Goal: Transaction & Acquisition: Subscribe to service/newsletter

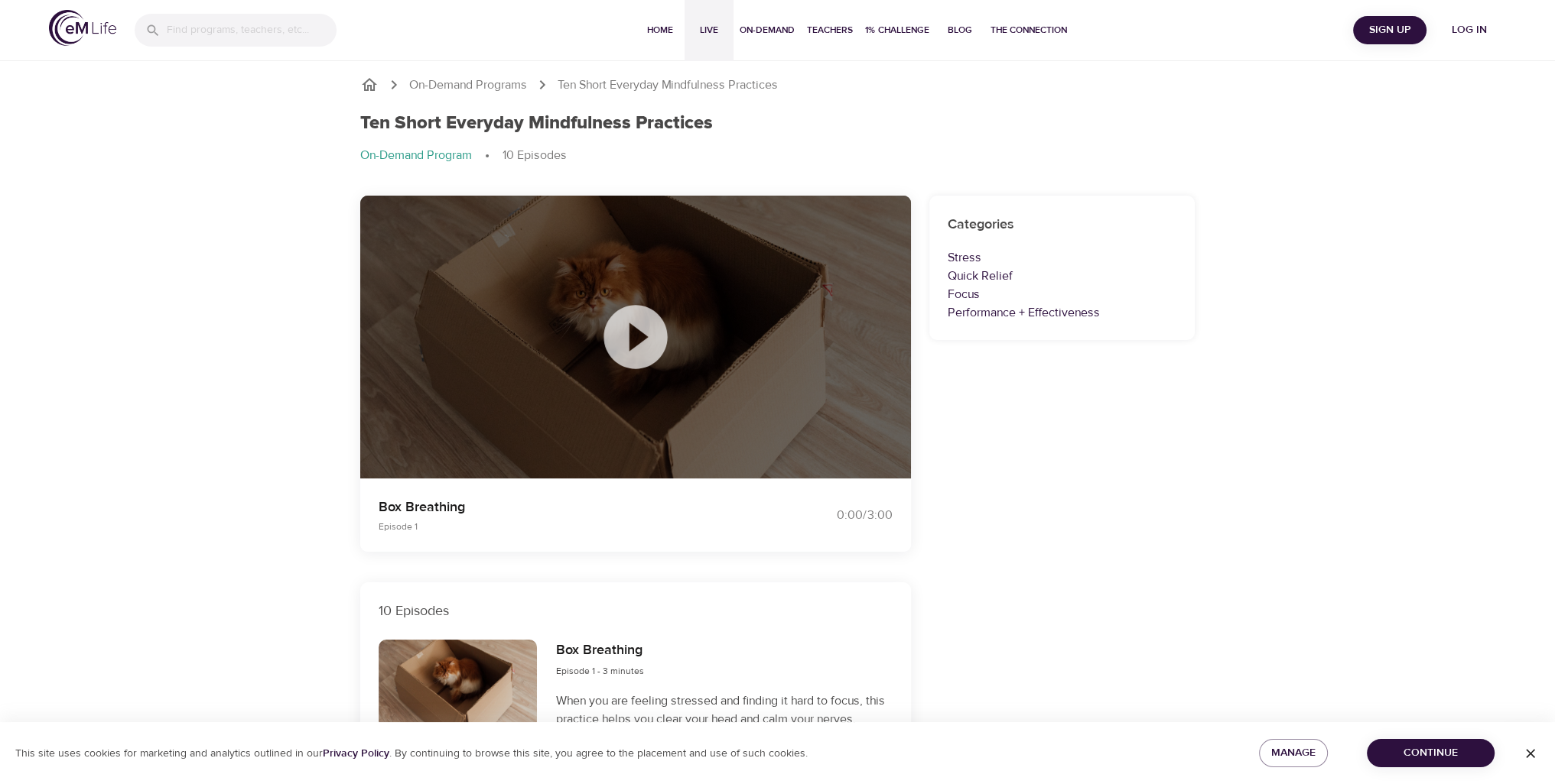
click at [695, 33] on span "Live" at bounding box center [710, 30] width 37 height 16
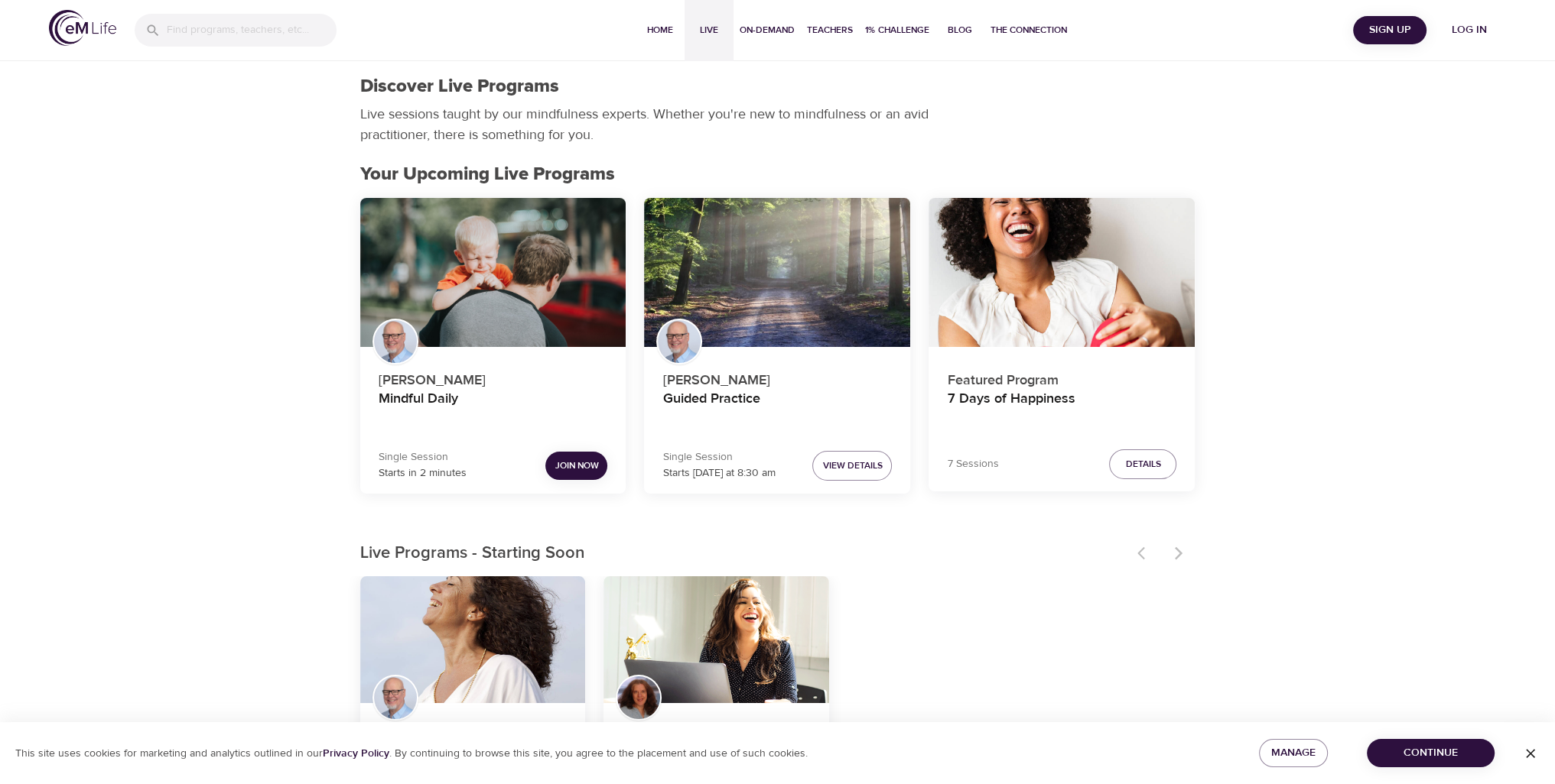
click at [578, 468] on span "Join Now" at bounding box center [576, 465] width 43 height 16
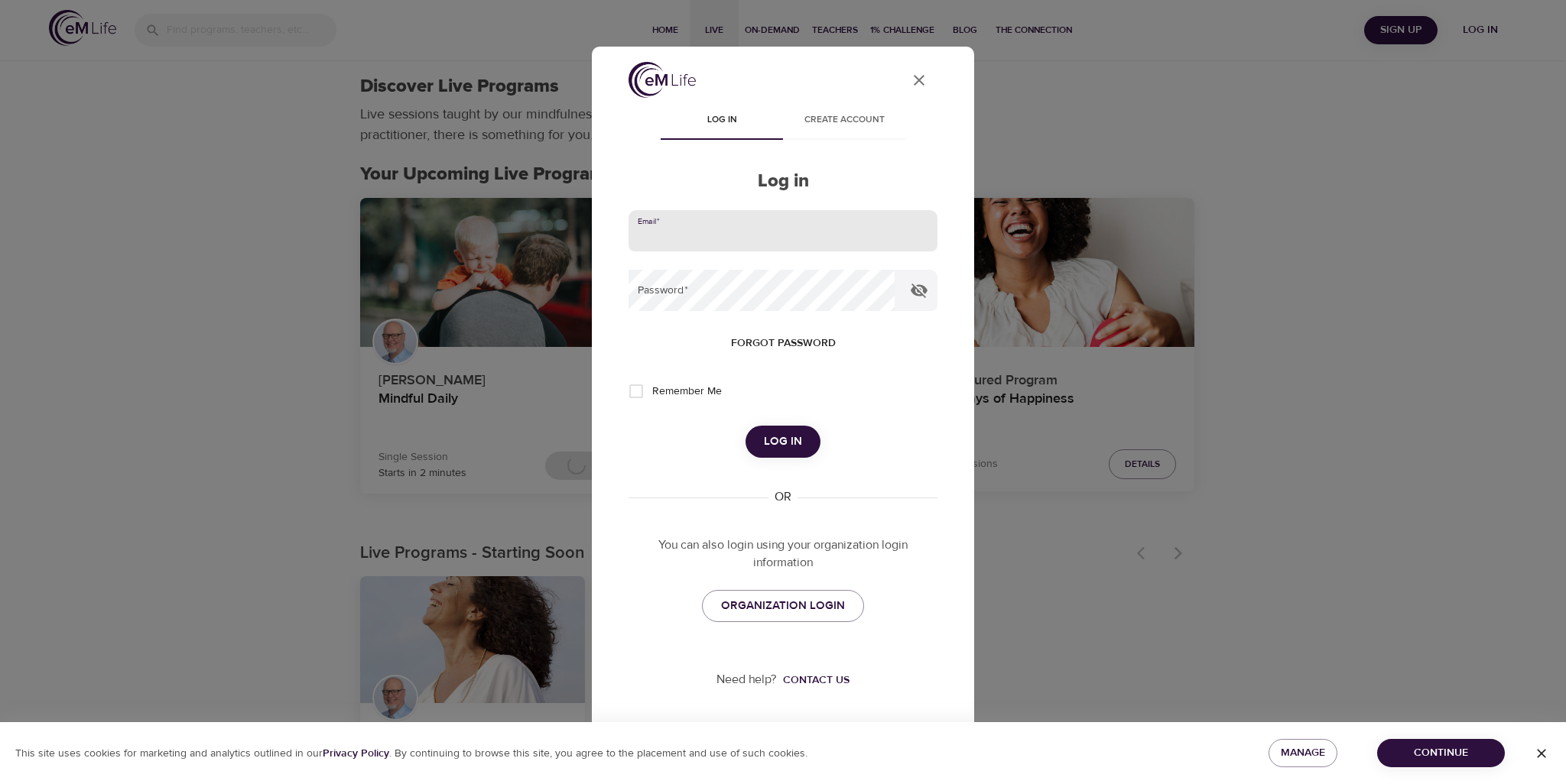
click at [731, 239] on input "email" at bounding box center [783, 231] width 309 height 42
type input "[EMAIL_ADDRESS][DOMAIN_NAME]"
click at [637, 391] on input "Remember Me" at bounding box center [636, 391] width 32 height 32
checkbox input "true"
click at [779, 444] on span "Log in" at bounding box center [783, 442] width 38 height 20
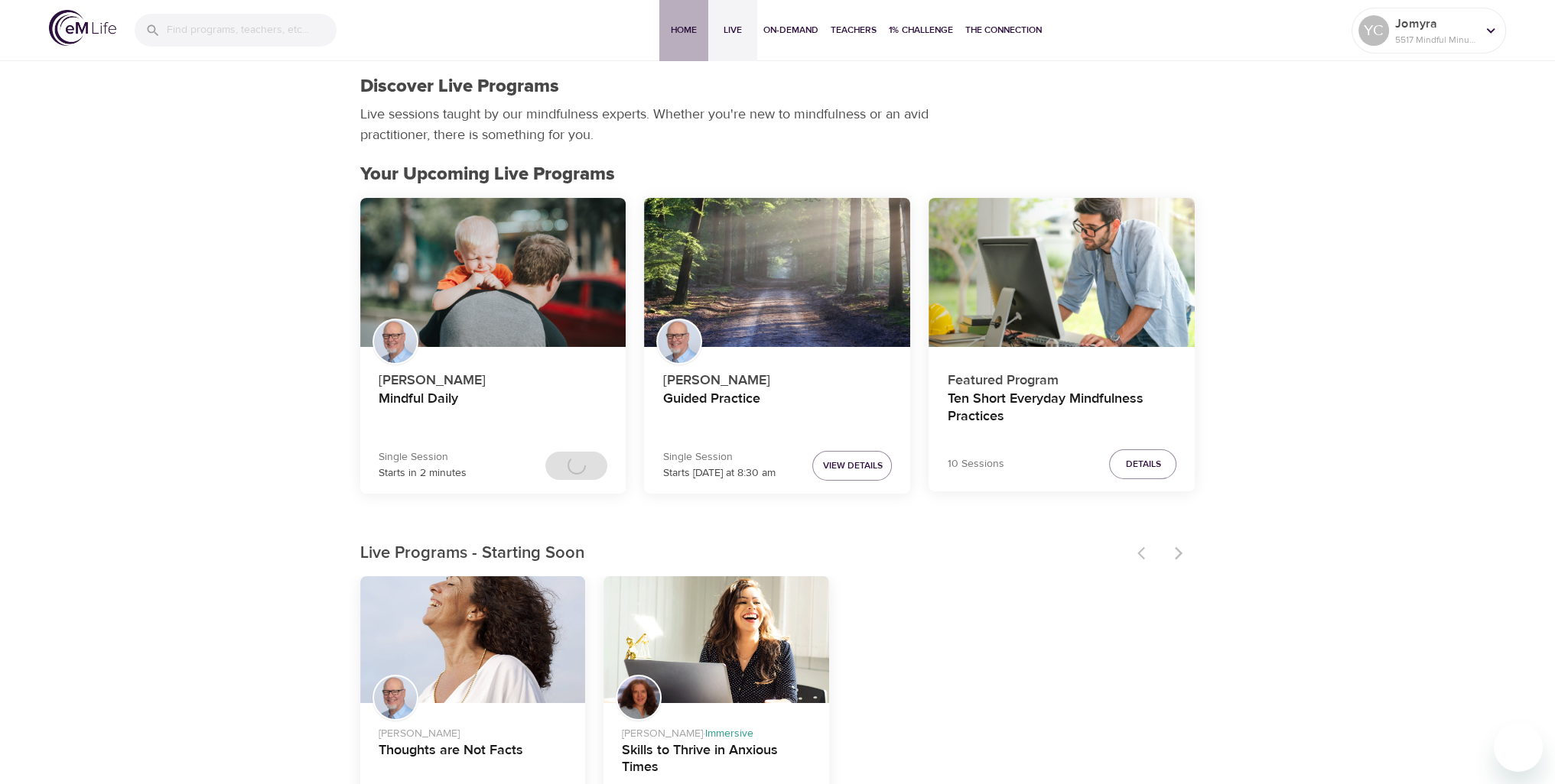
click at [676, 32] on span "Home" at bounding box center [684, 30] width 37 height 16
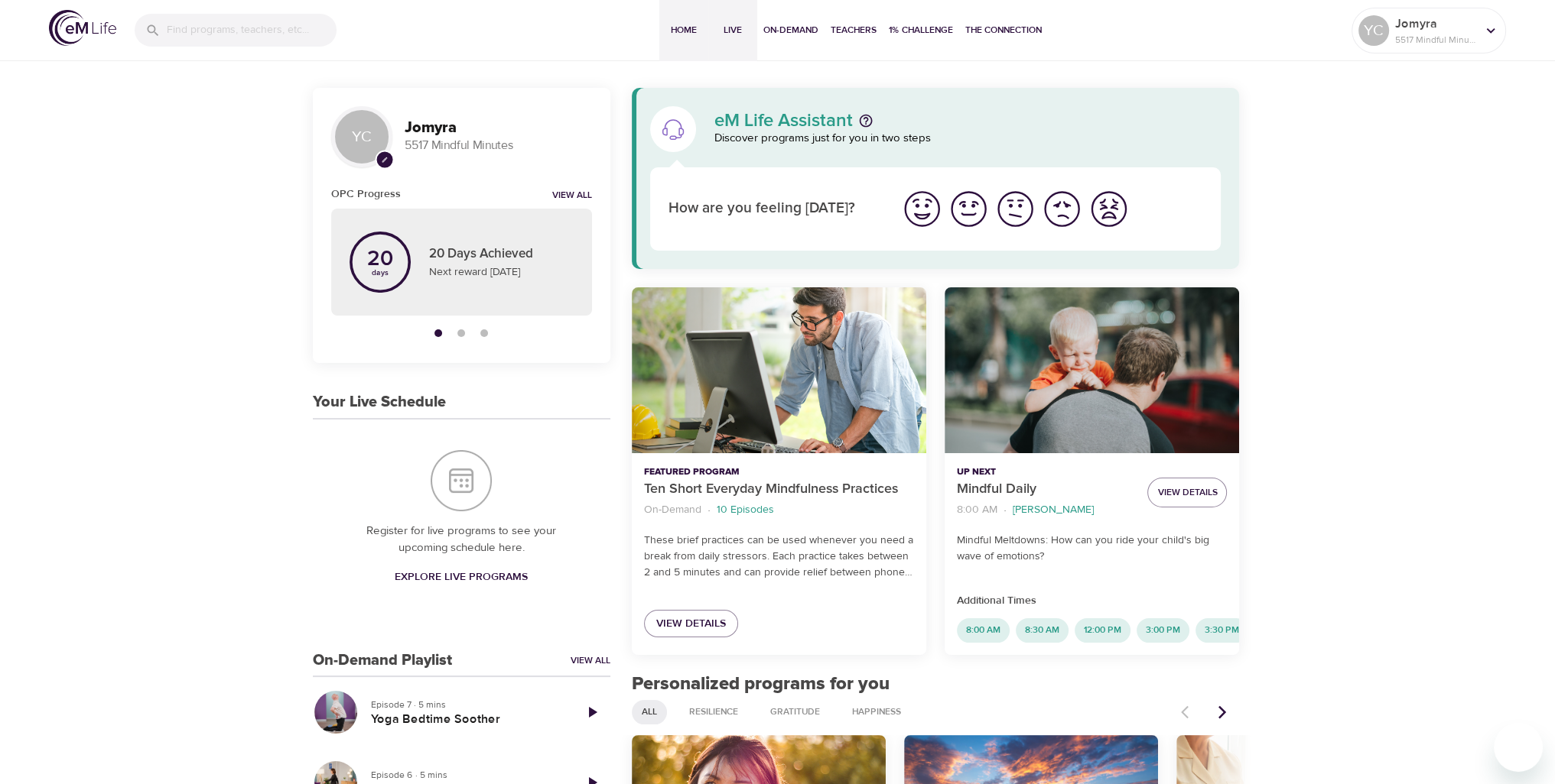
click at [737, 33] on span "Live" at bounding box center [733, 30] width 37 height 16
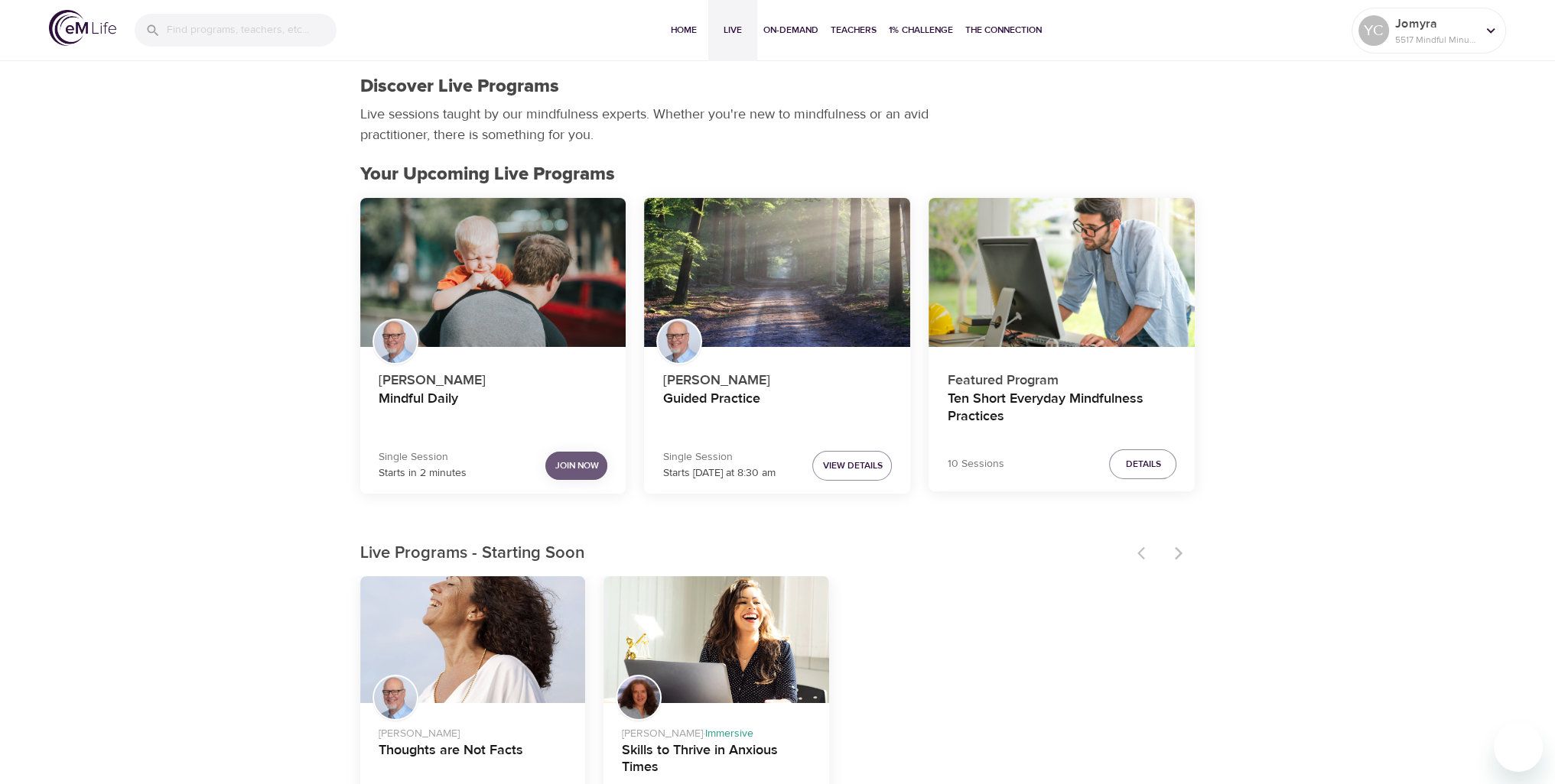
click at [581, 463] on span "Join Now" at bounding box center [576, 465] width 43 height 16
